Goal: Task Accomplishment & Management: Use online tool/utility

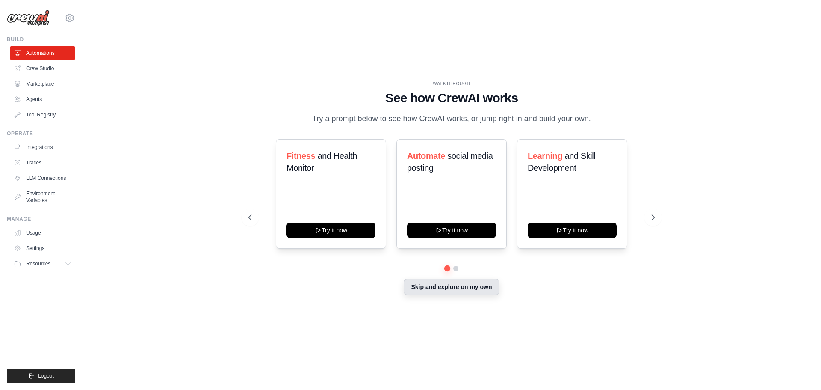
click at [466, 289] on button "Skip and explore on my own" at bounding box center [451, 286] width 95 height 16
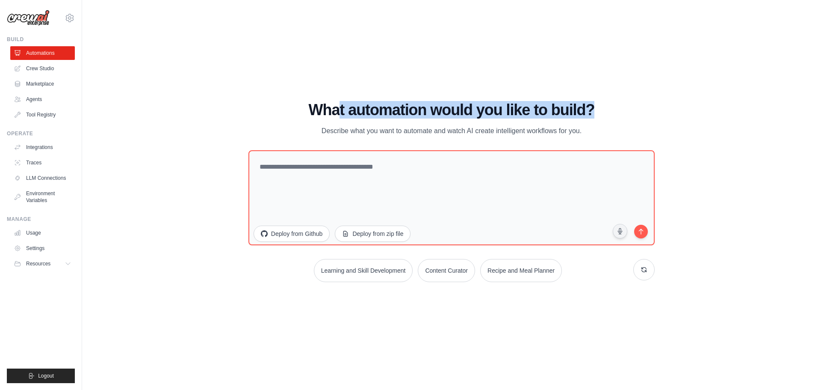
drag, startPoint x: 340, startPoint y: 113, endPoint x: 617, endPoint y: 116, distance: 277.1
click at [617, 116] on h1 "What automation would you like to build?" at bounding box center [451, 109] width 406 height 17
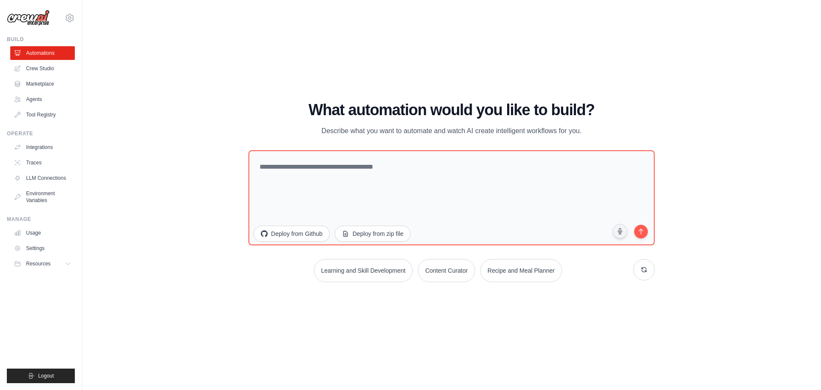
click at [352, 126] on p "Describe what you want to automate and watch AI create intelligent workflows fo…" at bounding box center [451, 130] width 287 height 11
click at [46, 83] on link "Marketplace" at bounding box center [43, 84] width 65 height 14
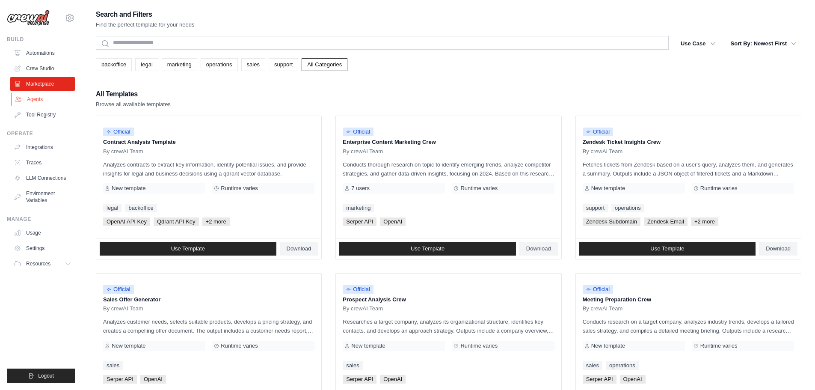
click at [25, 99] on link "Agents" at bounding box center [43, 99] width 65 height 14
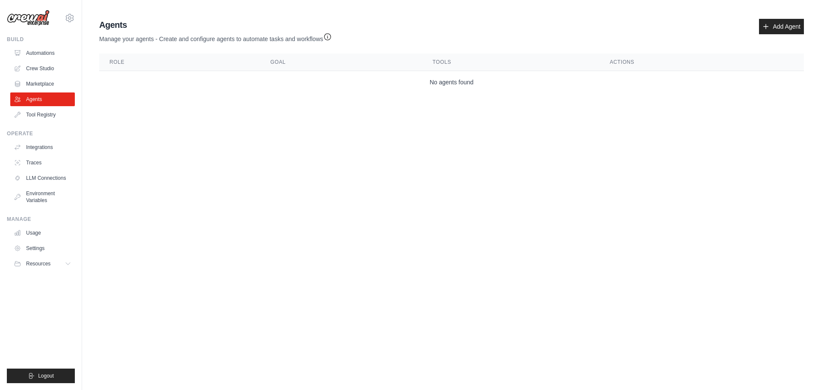
click at [32, 21] on img at bounding box center [28, 18] width 43 height 16
click at [72, 19] on icon at bounding box center [70, 18] width 10 height 10
click at [253, 155] on body "rodrigodiaz.jrd@gmail.com Settings Build Automations Crew Studio" at bounding box center [410, 195] width 821 height 390
click at [38, 148] on link "Integrations" at bounding box center [43, 147] width 65 height 14
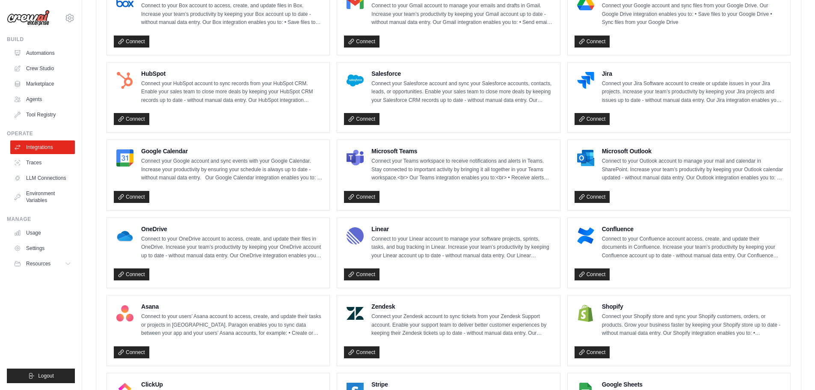
scroll to position [299, 0]
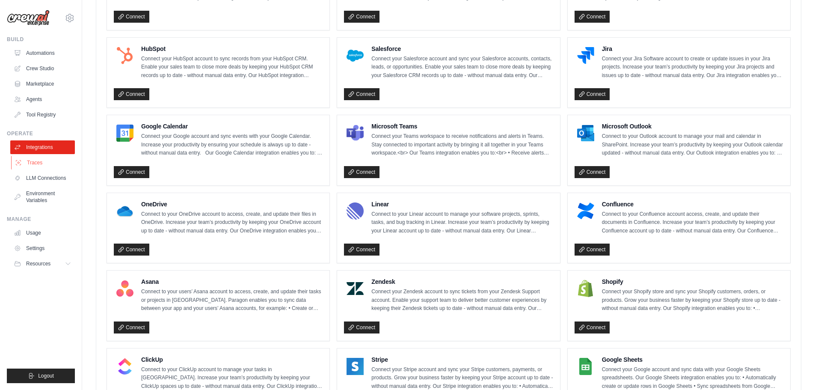
click at [35, 161] on link "Traces" at bounding box center [43, 163] width 65 height 14
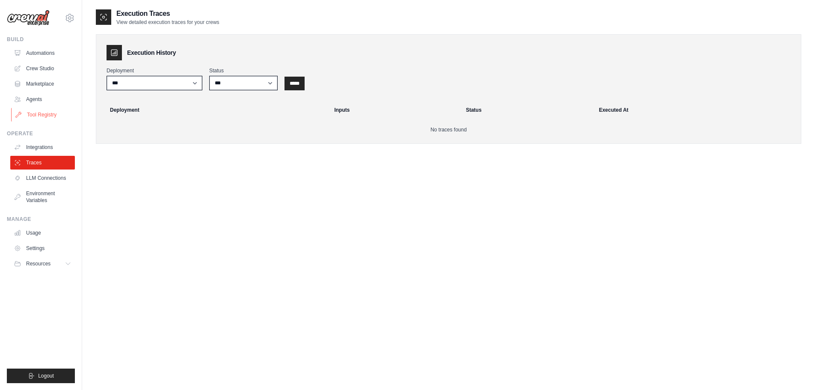
click at [38, 117] on link "Tool Registry" at bounding box center [43, 115] width 65 height 14
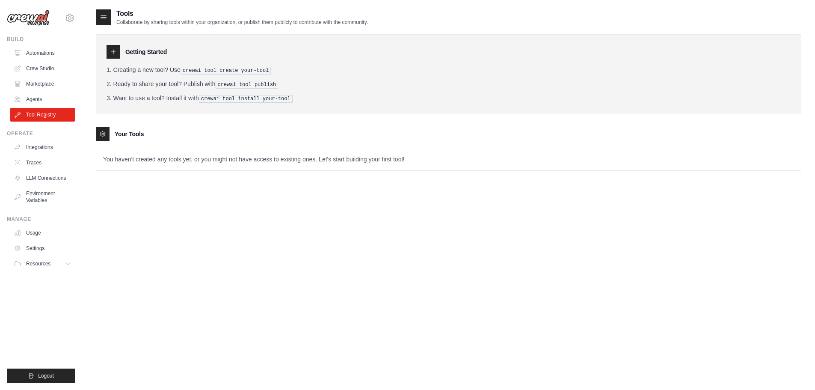
click at [106, 17] on icon at bounding box center [103, 17] width 9 height 9
click at [102, 17] on icon at bounding box center [104, 17] width 6 height 3
click at [68, 268] on button "Resources" at bounding box center [43, 264] width 65 height 14
click at [52, 283] on link "Documentation" at bounding box center [45, 278] width 59 height 12
click at [34, 21] on img at bounding box center [28, 18] width 43 height 16
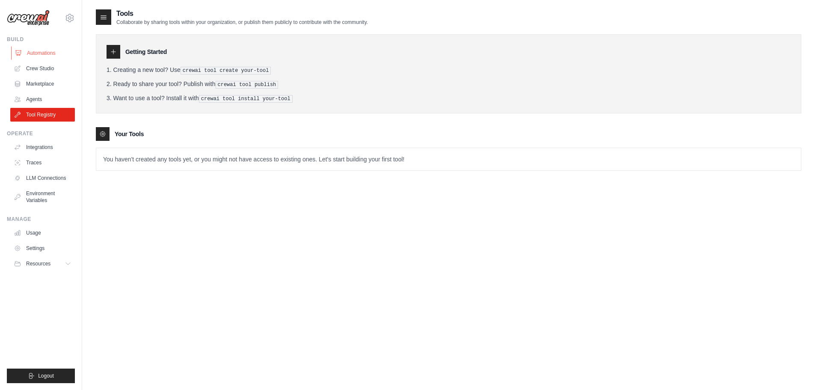
click at [35, 55] on link "Automations" at bounding box center [43, 53] width 65 height 14
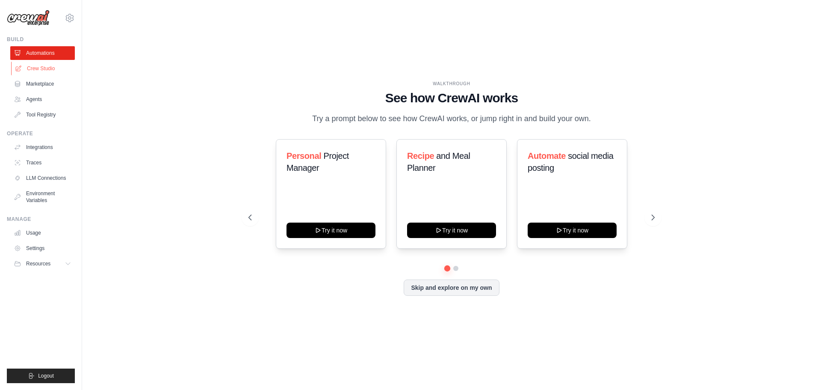
click at [38, 70] on link "Crew Studio" at bounding box center [43, 69] width 65 height 14
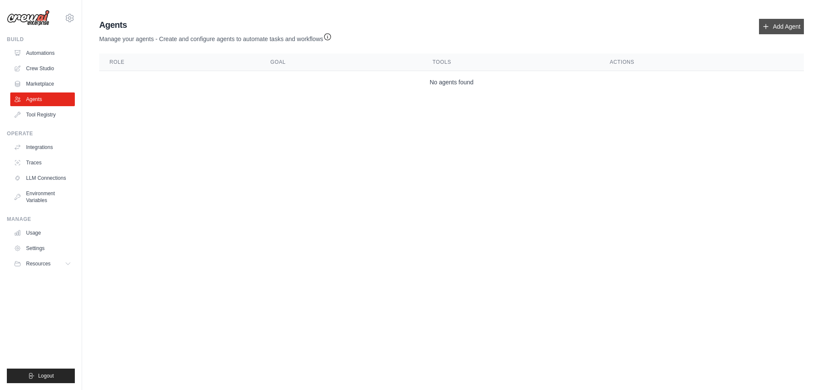
click at [791, 28] on link "Add Agent" at bounding box center [781, 26] width 45 height 15
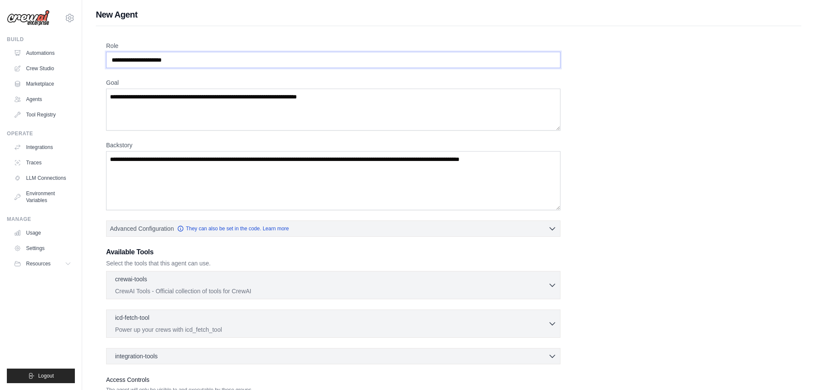
click at [200, 62] on input "Role" at bounding box center [333, 60] width 454 height 16
click at [175, 100] on textarea "Goal" at bounding box center [333, 110] width 454 height 42
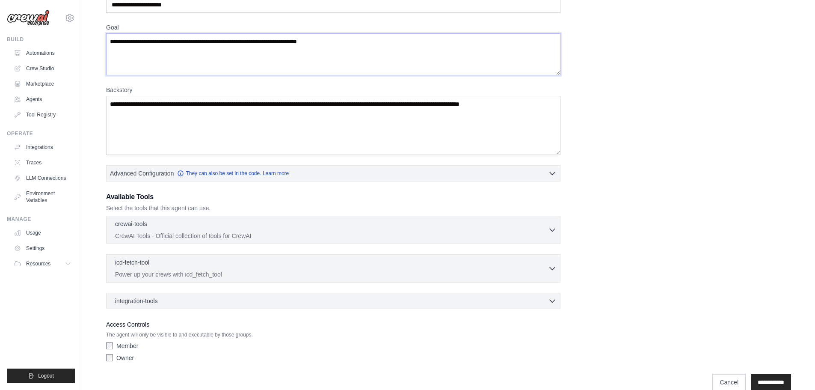
scroll to position [69, 0]
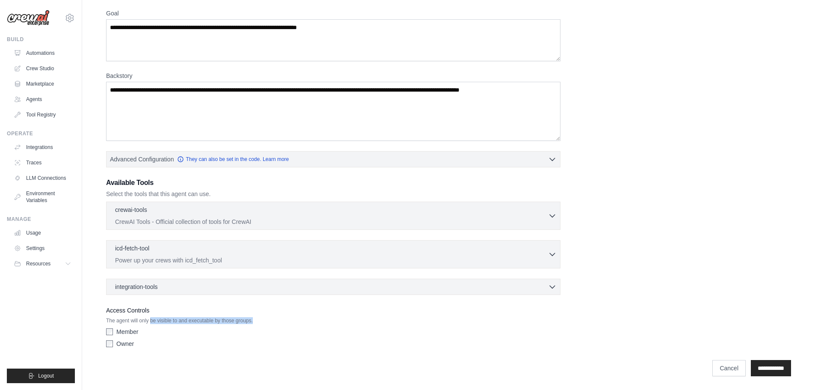
drag, startPoint x: 169, startPoint y: 319, endPoint x: 300, endPoint y: 329, distance: 130.8
click at [286, 317] on p "The agent will only be visible to and executable by those groups." at bounding box center [333, 320] width 454 height 7
click at [300, 329] on div "Member" at bounding box center [333, 331] width 454 height 9
click at [718, 370] on link "Cancel" at bounding box center [728, 368] width 33 height 16
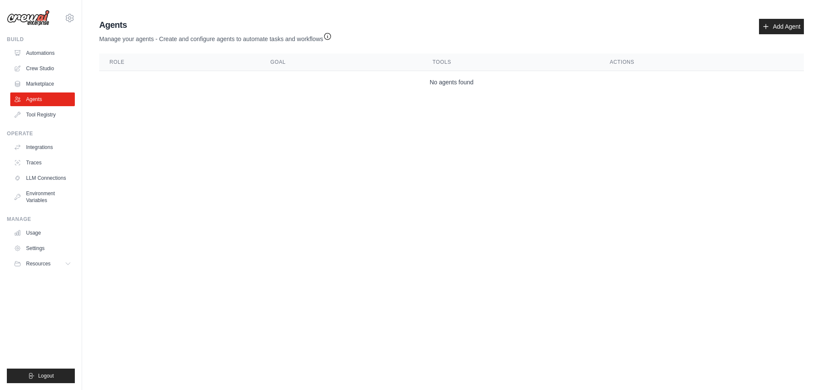
click at [328, 39] on icon "button" at bounding box center [327, 36] width 6 height 6
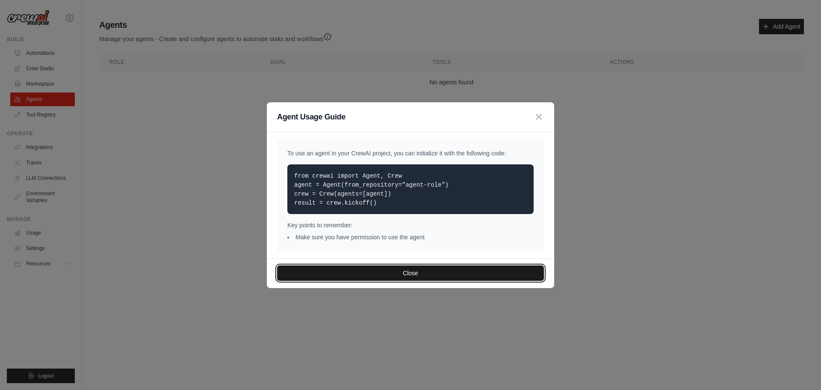
click at [404, 272] on button "Close" at bounding box center [410, 272] width 267 height 15
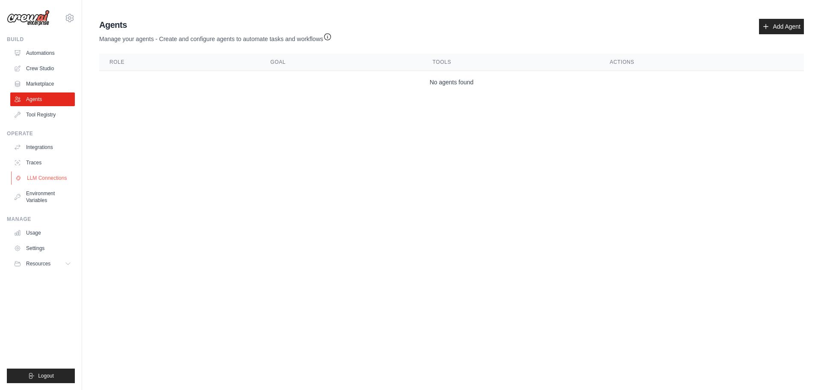
click at [52, 178] on link "LLM Connections" at bounding box center [43, 178] width 65 height 14
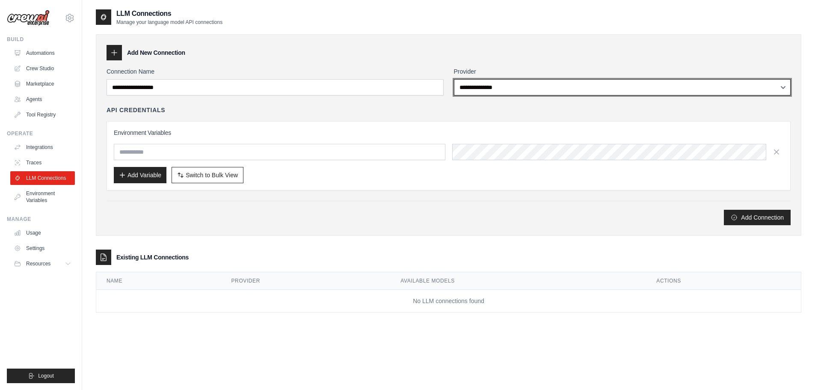
click at [487, 89] on select "**********" at bounding box center [622, 87] width 337 height 16
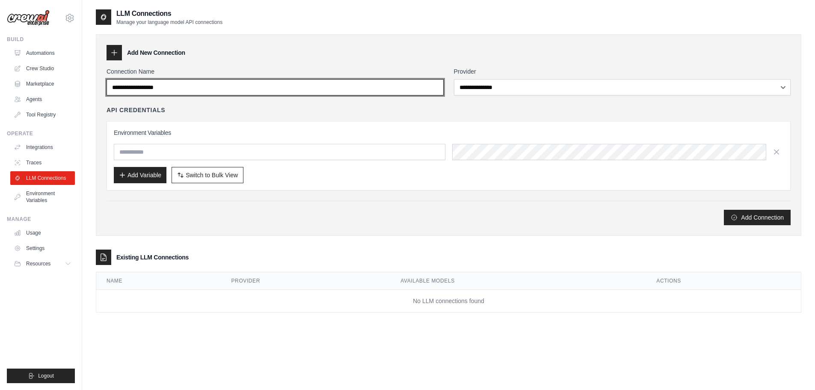
click at [172, 86] on input "Connection Name" at bounding box center [274, 87] width 337 height 16
